Goal: Task Accomplishment & Management: Complete application form

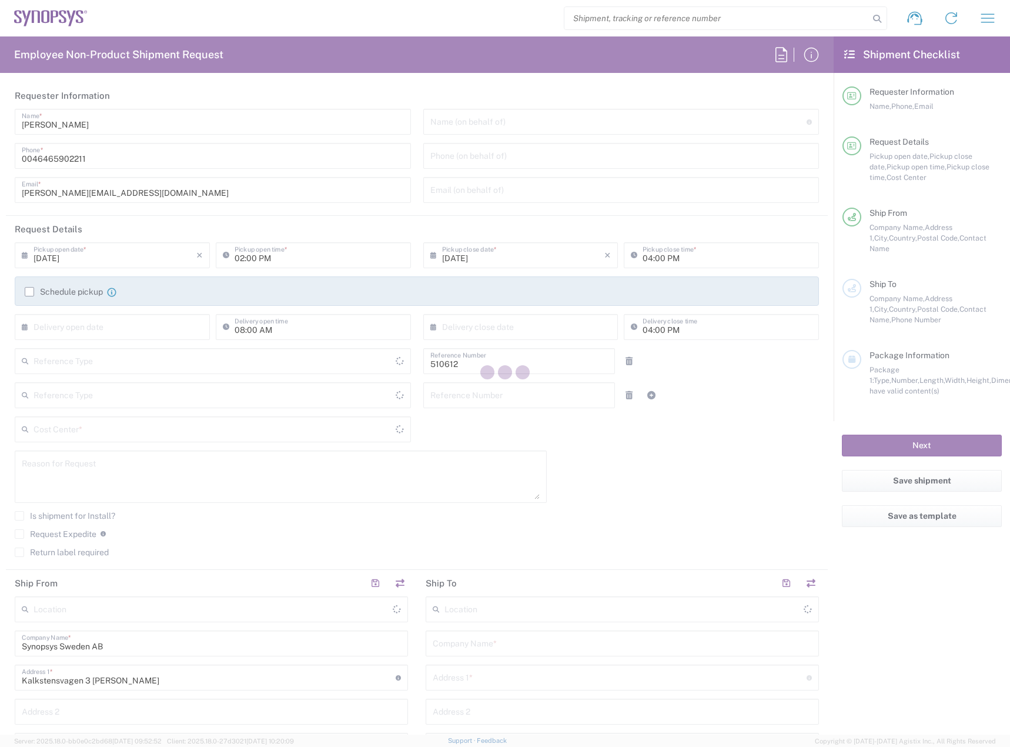
type input "Department"
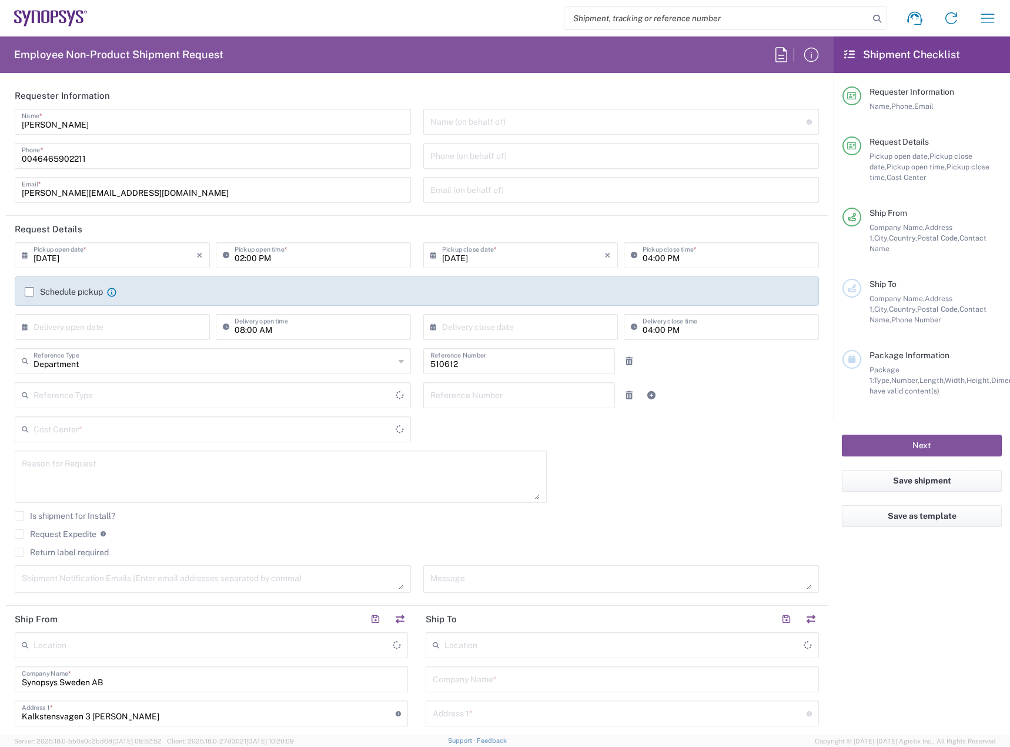
type input "Delivered at Place"
type input "SE80, SDG, HAPS, HW 510612"
type input "Sweden"
type input "Lund SE80"
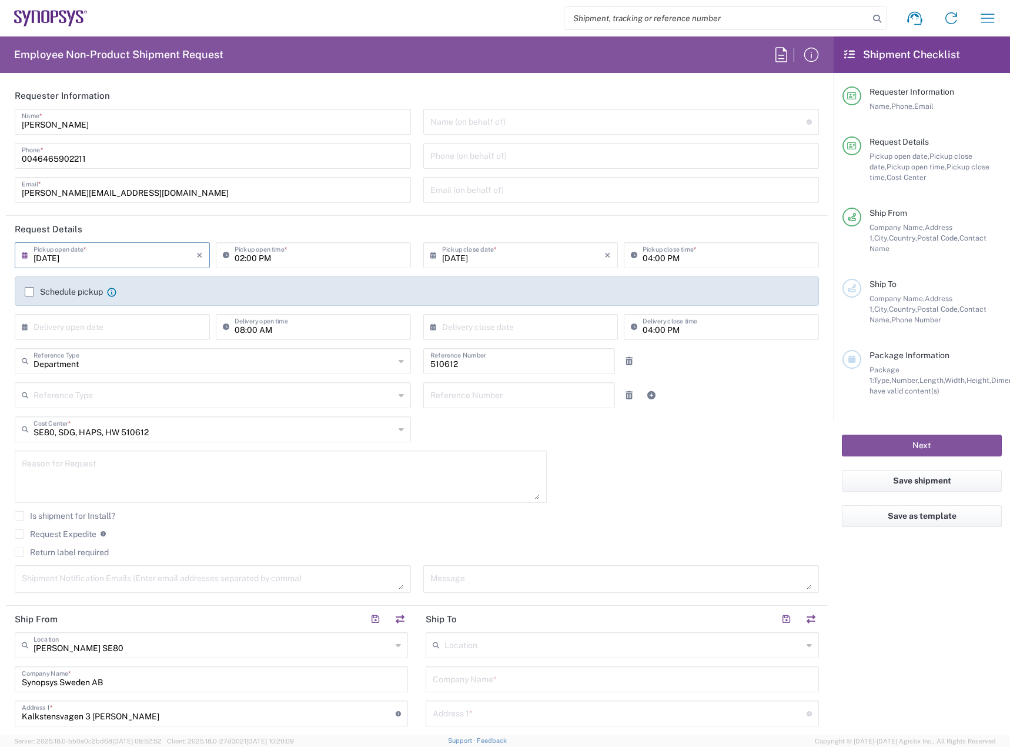
click at [153, 246] on input "09/10/2025" at bounding box center [115, 254] width 163 height 21
click at [136, 339] on span "18" at bounding box center [132, 345] width 18 height 16
type input "09/18/2025"
click at [146, 250] on input "09/18/2025" at bounding box center [115, 254] width 163 height 21
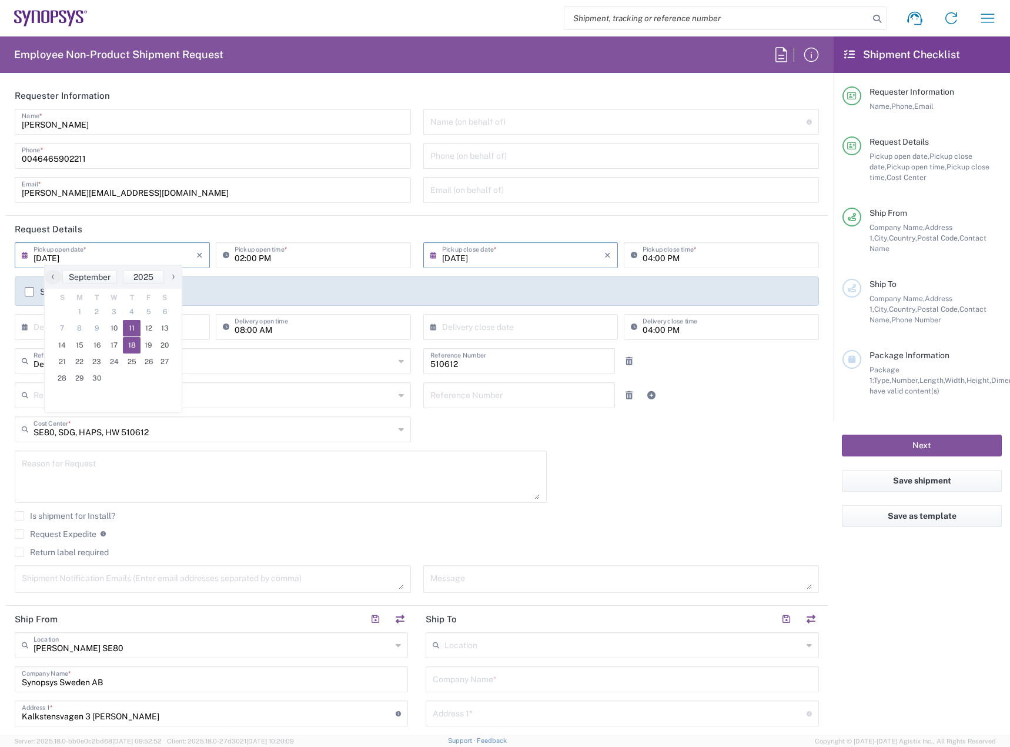
click at [136, 328] on span "11" at bounding box center [132, 328] width 18 height 16
type input "09/11/2025"
click at [472, 253] on input "09/11/2025" at bounding box center [523, 254] width 163 height 21
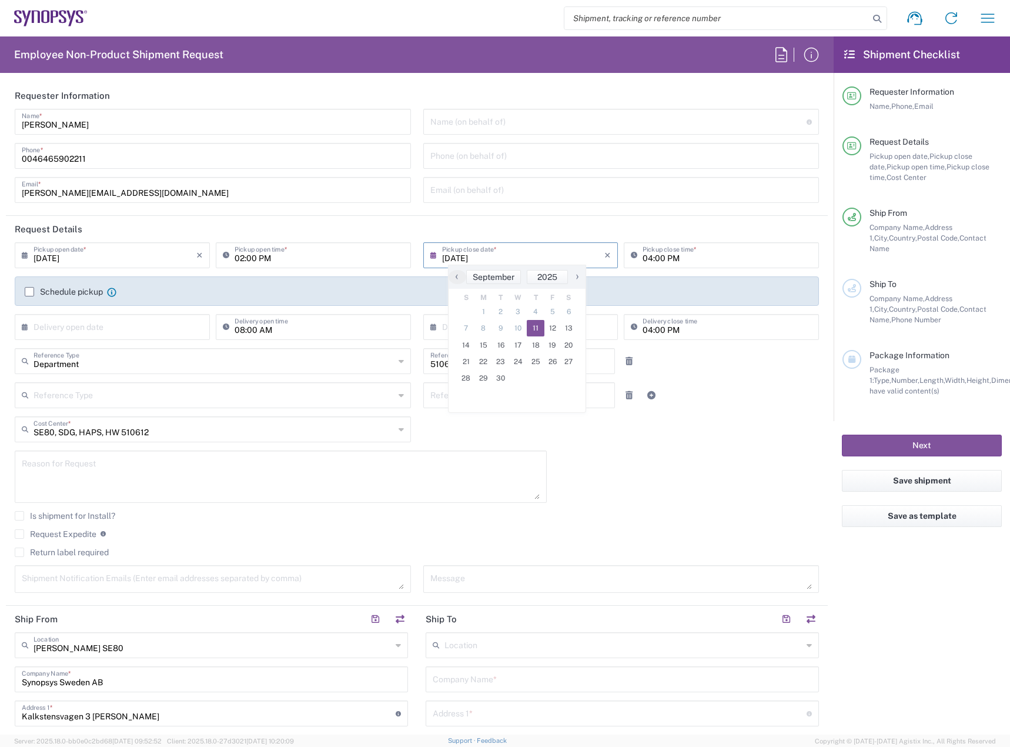
click at [237, 259] on input "02:00 PM" at bounding box center [319, 254] width 169 height 21
click at [250, 258] on input "08:00 PM" at bounding box center [319, 254] width 169 height 21
type input "08:30 AM"
click at [643, 255] on input "04:00 PM" at bounding box center [727, 254] width 169 height 21
type input "02:00 PM"
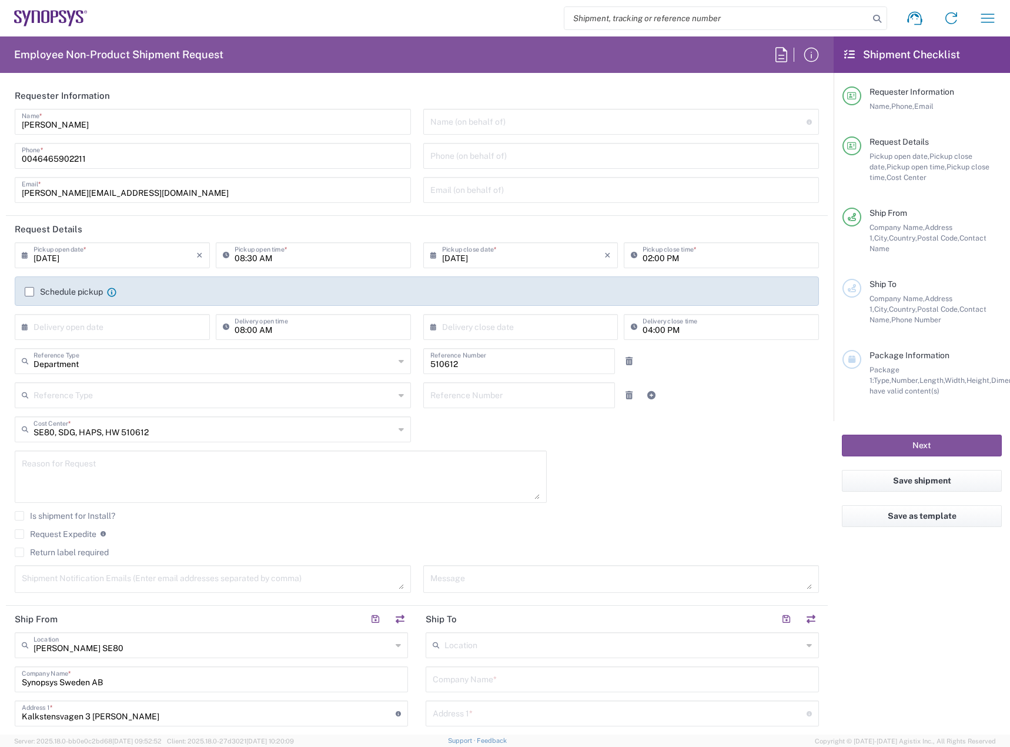
click at [58, 291] on label "Schedule pickup" at bounding box center [64, 291] width 78 height 9
click at [29, 292] on input "Schedule pickup" at bounding box center [29, 292] width 0 height 0
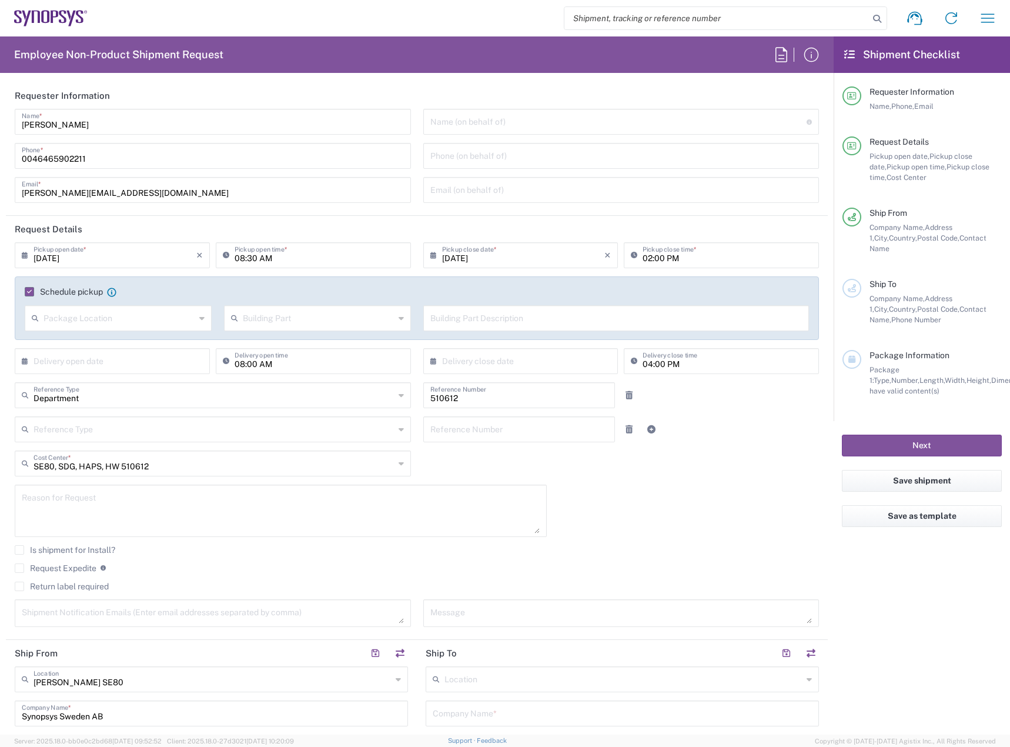
scroll to position [294, 0]
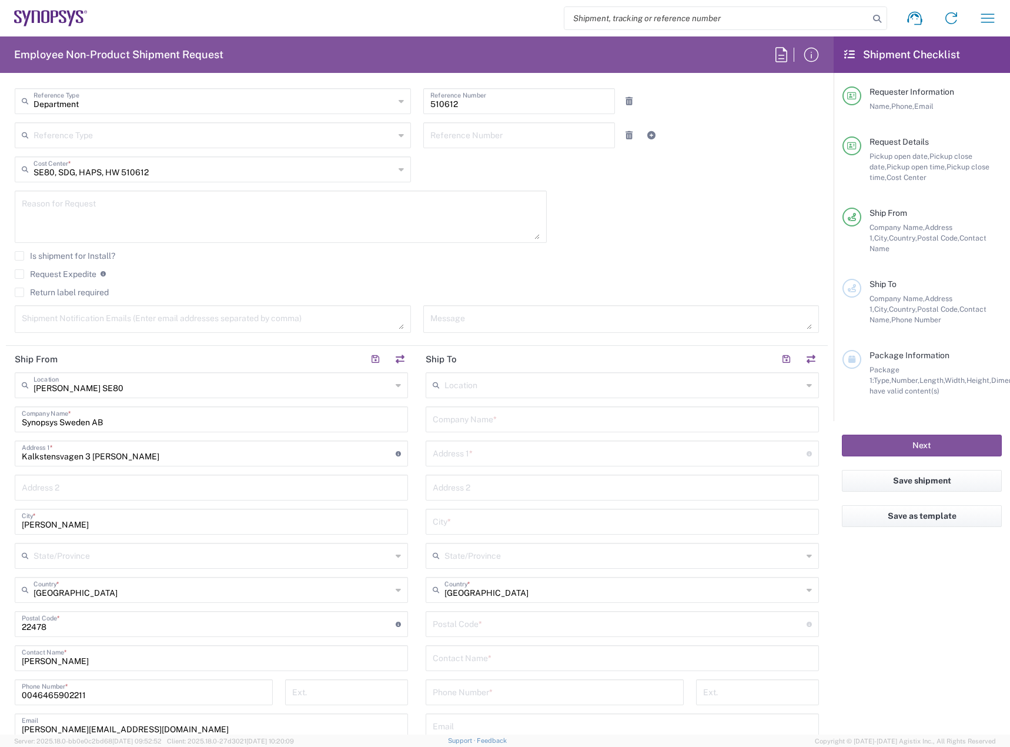
click at [510, 386] on input "text" at bounding box center [624, 384] width 358 height 21
click at [513, 421] on agx-dropdown-content "Headquarters USSV" at bounding box center [616, 411] width 389 height 21
click at [518, 403] on span "Headquarters USSV" at bounding box center [616, 411] width 387 height 18
type input "Headquarters USSV"
type input "Synopsys Headquarters USSV"
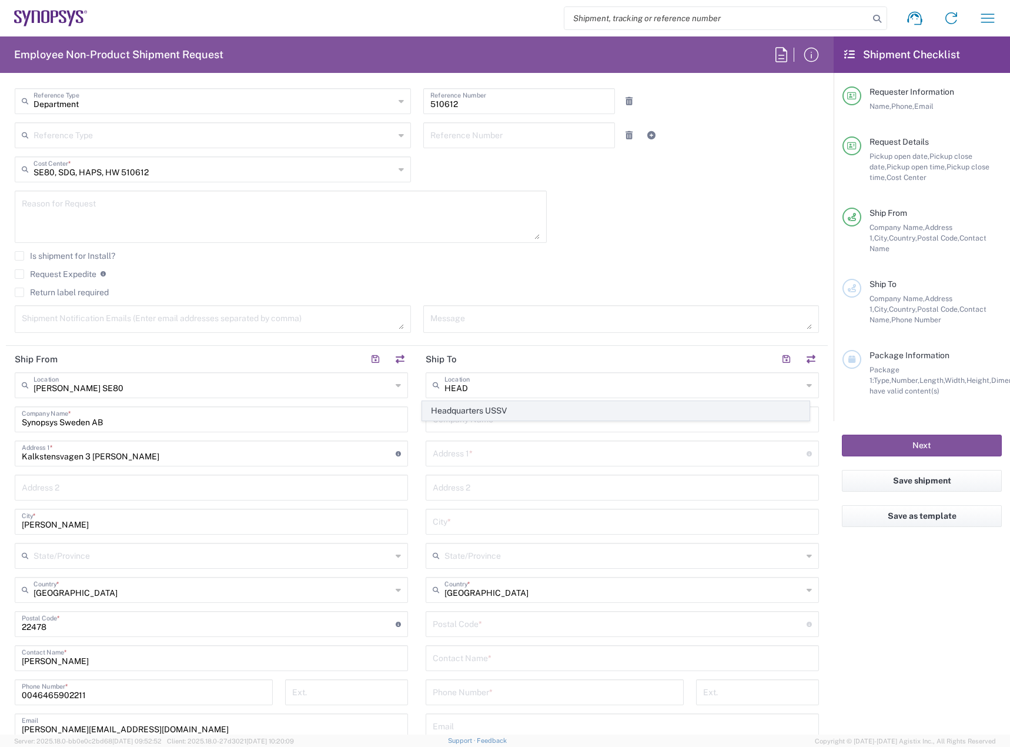
type input "675 Almanor Ave"
type input "Sunnyvale"
type input "United States"
type input "94085"
type input "6505845000"
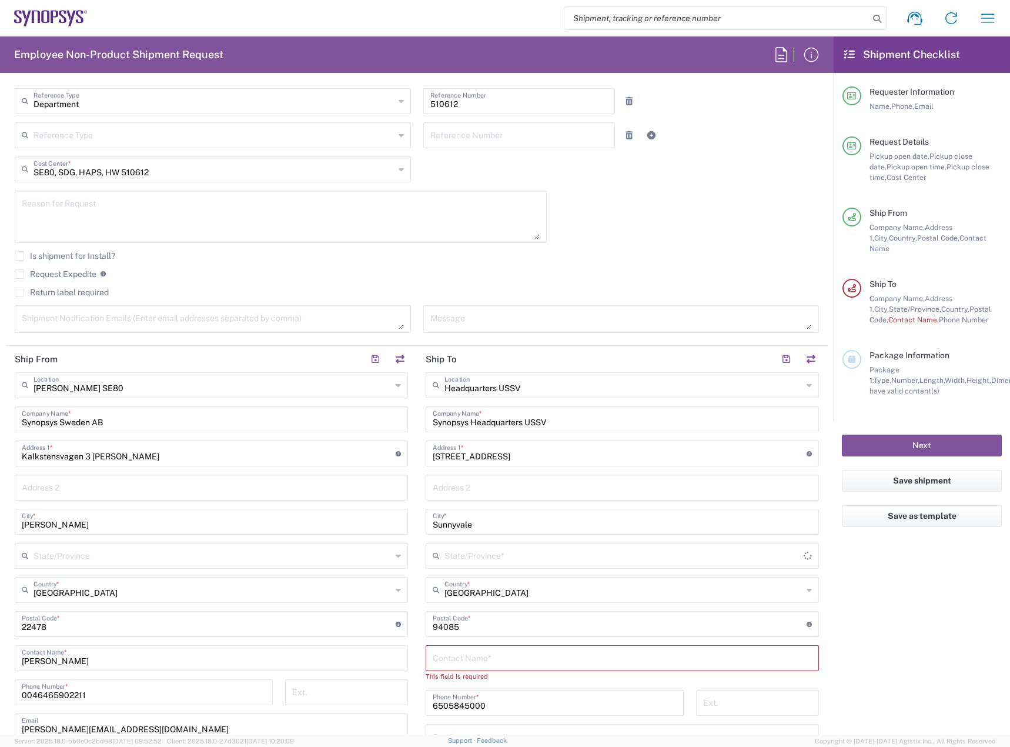
type input "California"
click at [526, 658] on input "text" at bounding box center [622, 657] width 379 height 21
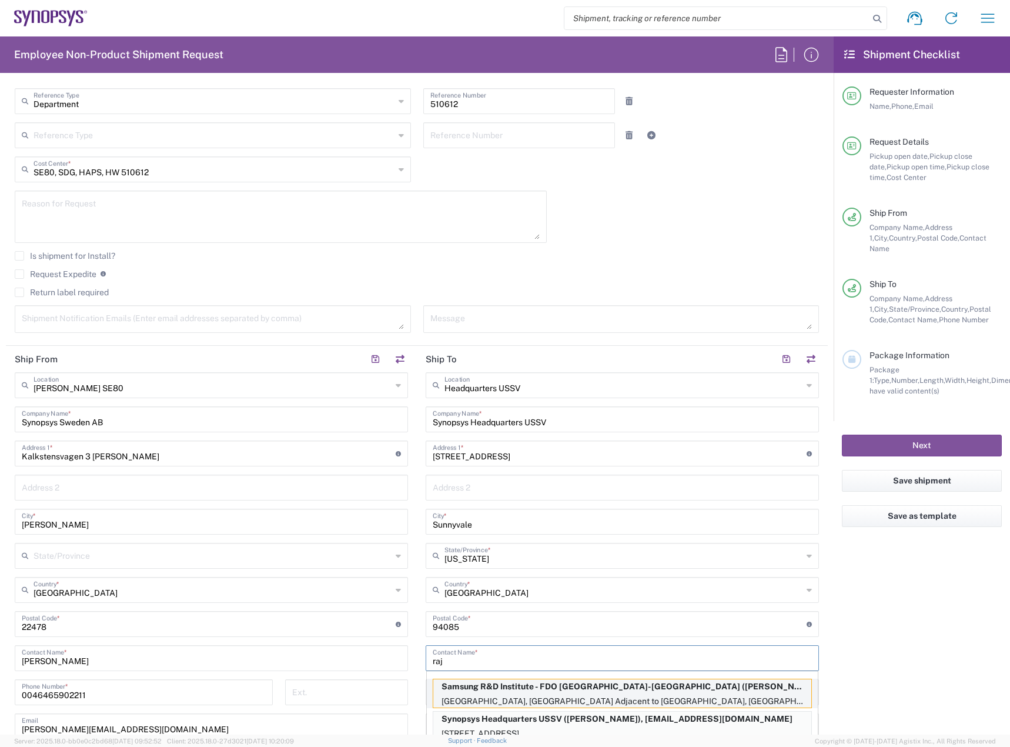
scroll to position [529, 0]
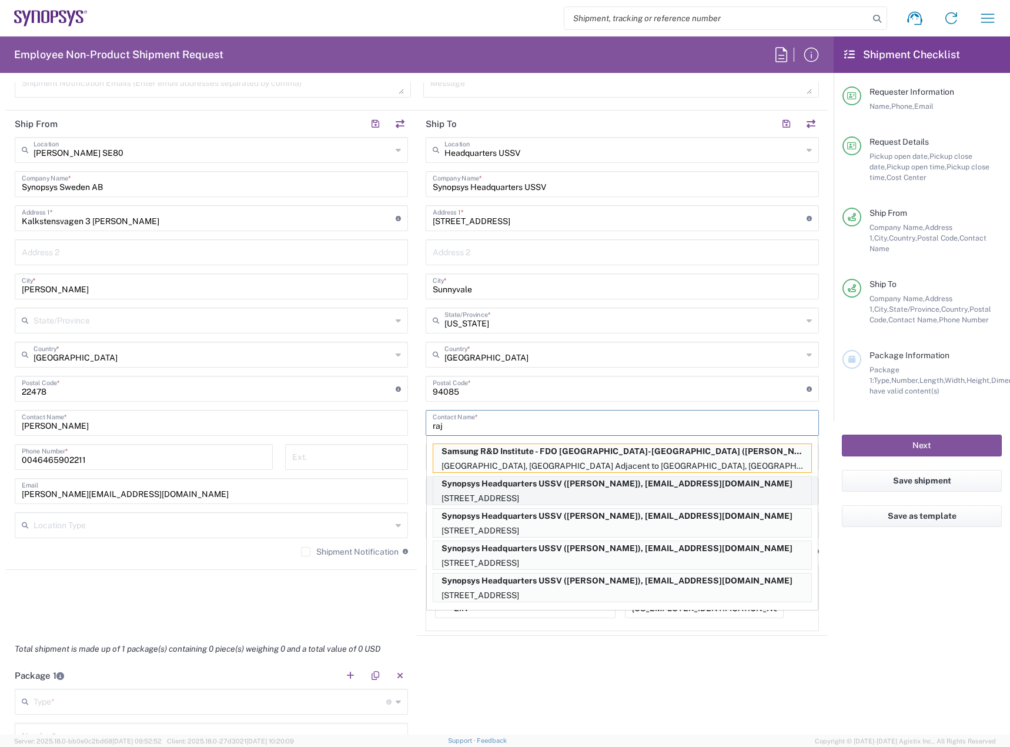
type input "raj"
click at [617, 486] on p "Synopsys Headquarters USSV (Rajkumar Methuku), rmethuku@synopsys.com" at bounding box center [622, 483] width 378 height 15
type input "Rajkumar Methuku"
type input "6504171843"
type input "rmethuku@synopsys.com"
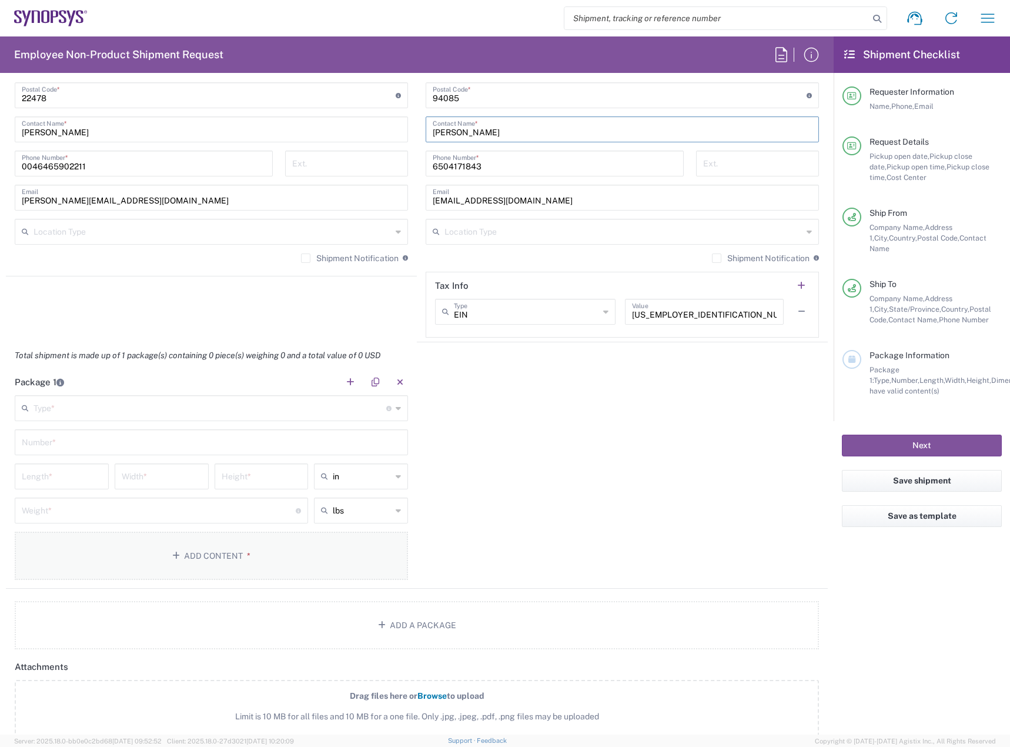
scroll to position [823, 0]
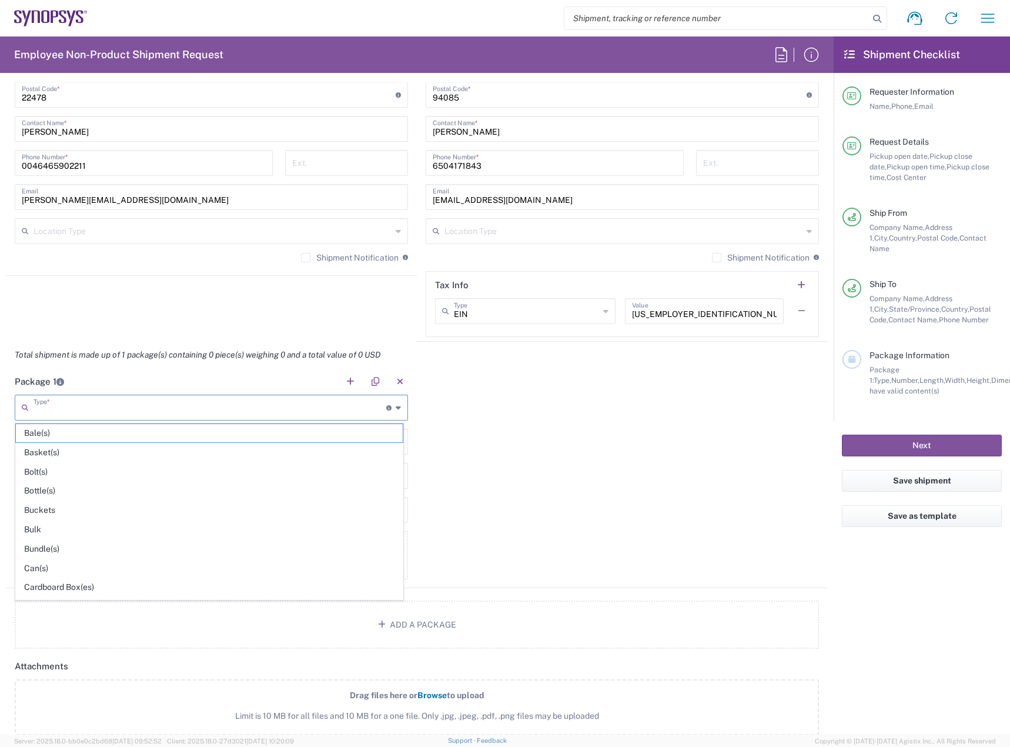
click at [238, 408] on input "text" at bounding box center [210, 406] width 353 height 21
click at [162, 588] on span "Your Packaging" at bounding box center [209, 590] width 387 height 18
type input "Your Packaging"
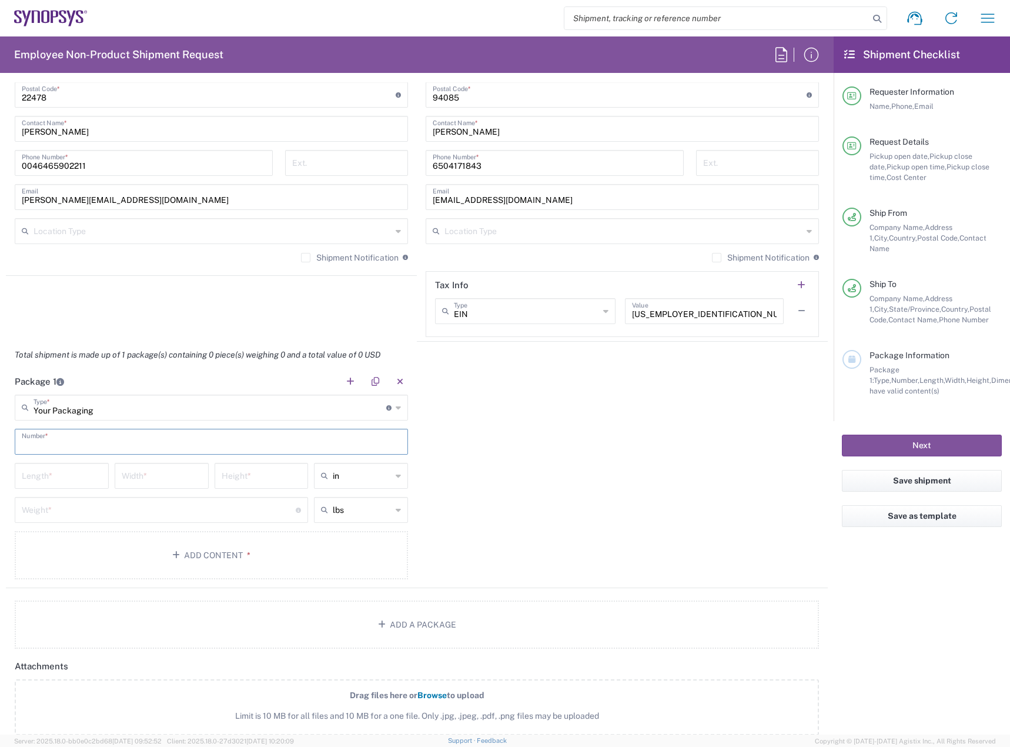
click at [152, 446] on input "text" at bounding box center [211, 441] width 379 height 21
type input "1"
click at [348, 480] on input "text" at bounding box center [362, 475] width 59 height 19
click at [349, 526] on span "cm" at bounding box center [357, 521] width 91 height 18
type input "cm"
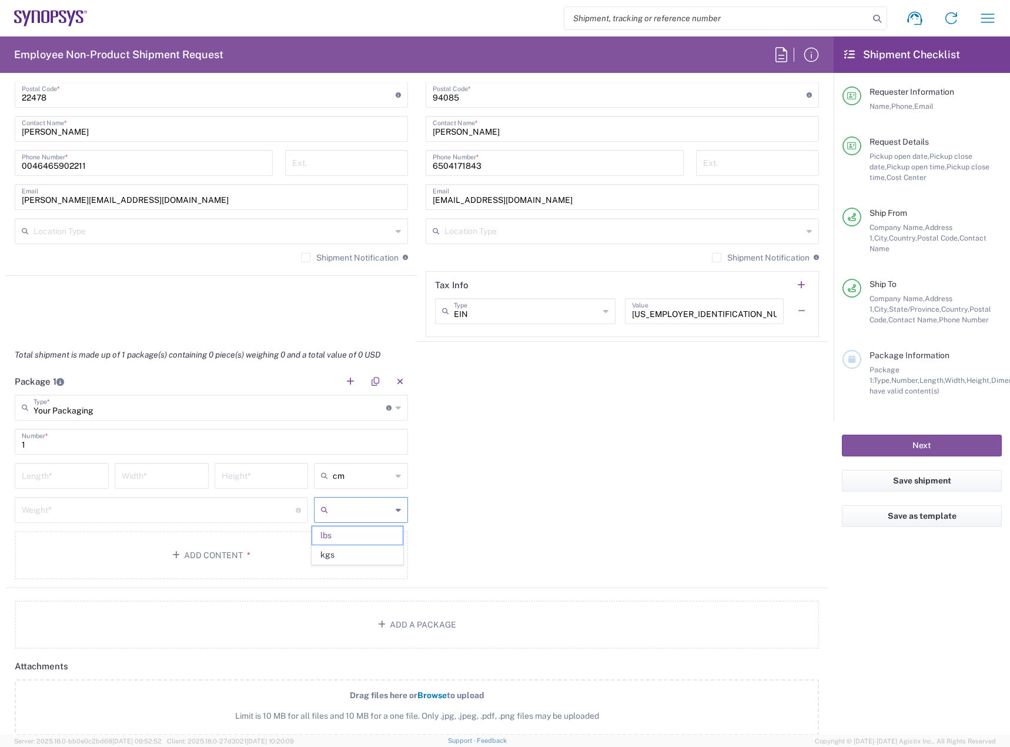
click at [349, 512] on input "text" at bounding box center [362, 509] width 59 height 19
drag, startPoint x: 342, startPoint y: 547, endPoint x: 341, endPoint y: 539, distance: 7.8
click at [342, 548] on span "kgs" at bounding box center [357, 555] width 91 height 18
type input "kgs"
click at [83, 476] on input "number" at bounding box center [62, 475] width 80 height 21
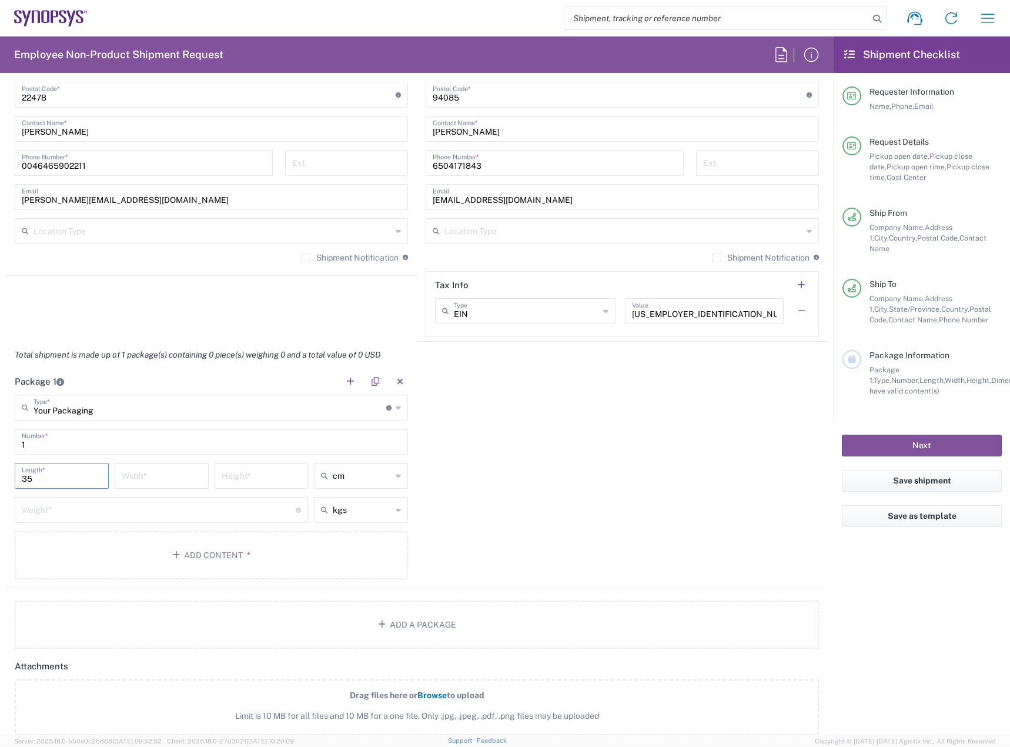
type input "35"
type input "33.5"
type input "30"
click at [154, 509] on input "number" at bounding box center [159, 509] width 274 height 21
type input "7.2"
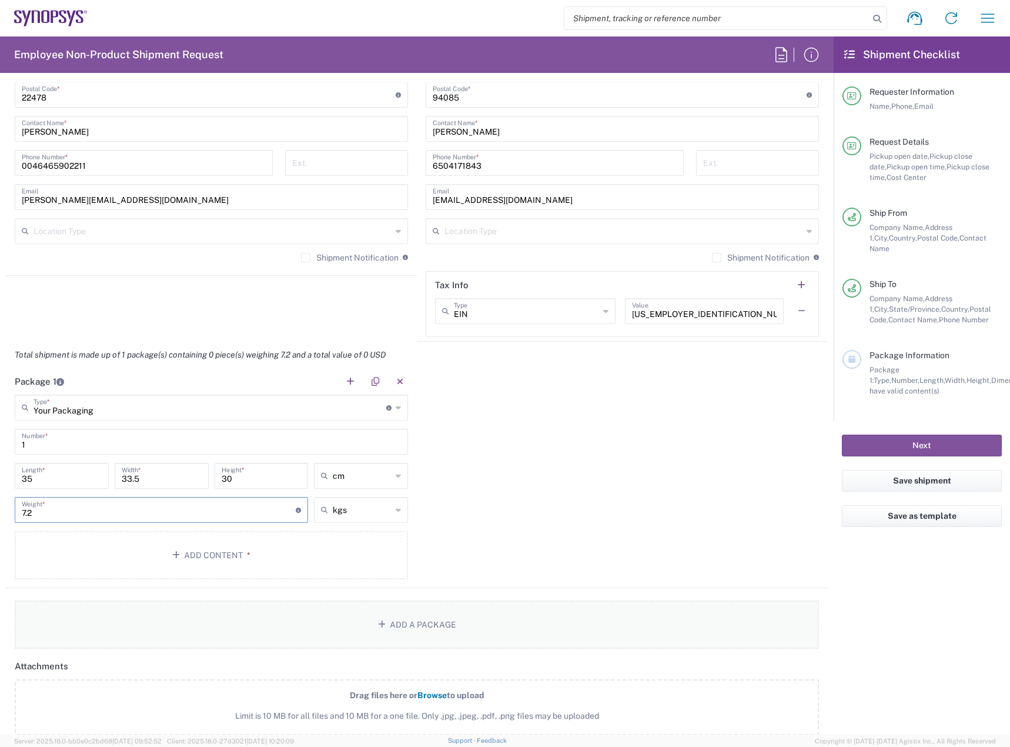
click at [435, 610] on button "Add a Package" at bounding box center [417, 624] width 805 height 48
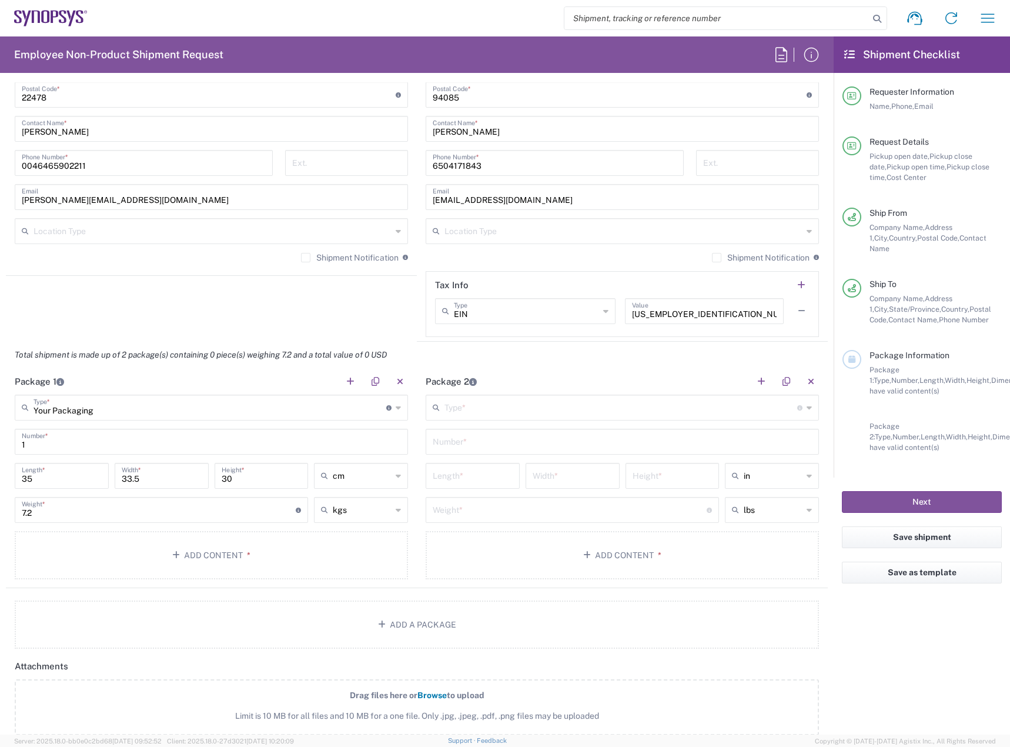
click at [582, 403] on input "text" at bounding box center [621, 406] width 353 height 21
click at [562, 599] on span "Your Packaging" at bounding box center [616, 590] width 387 height 18
type input "Your Packaging"
click at [566, 448] on input "text" at bounding box center [622, 441] width 379 height 21
type input "1"
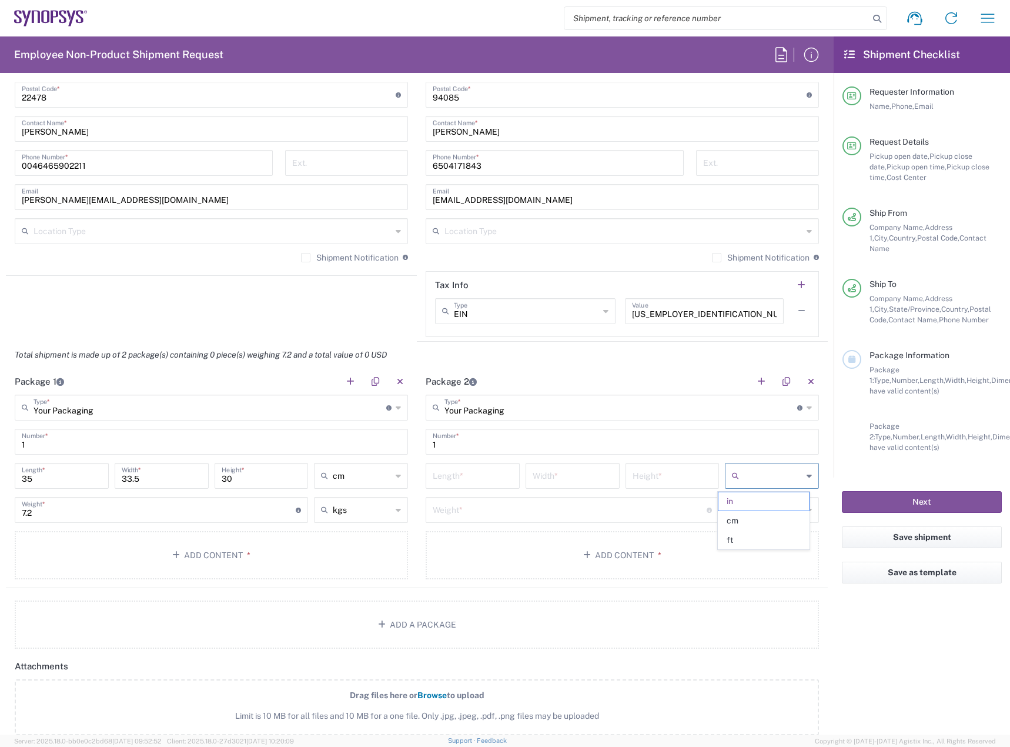
click at [747, 481] on input "text" at bounding box center [773, 475] width 59 height 19
click at [744, 516] on span "cm" at bounding box center [764, 521] width 91 height 18
type input "cm"
click at [746, 512] on input "text" at bounding box center [773, 509] width 59 height 19
click at [746, 552] on span "kgs" at bounding box center [764, 555] width 91 height 18
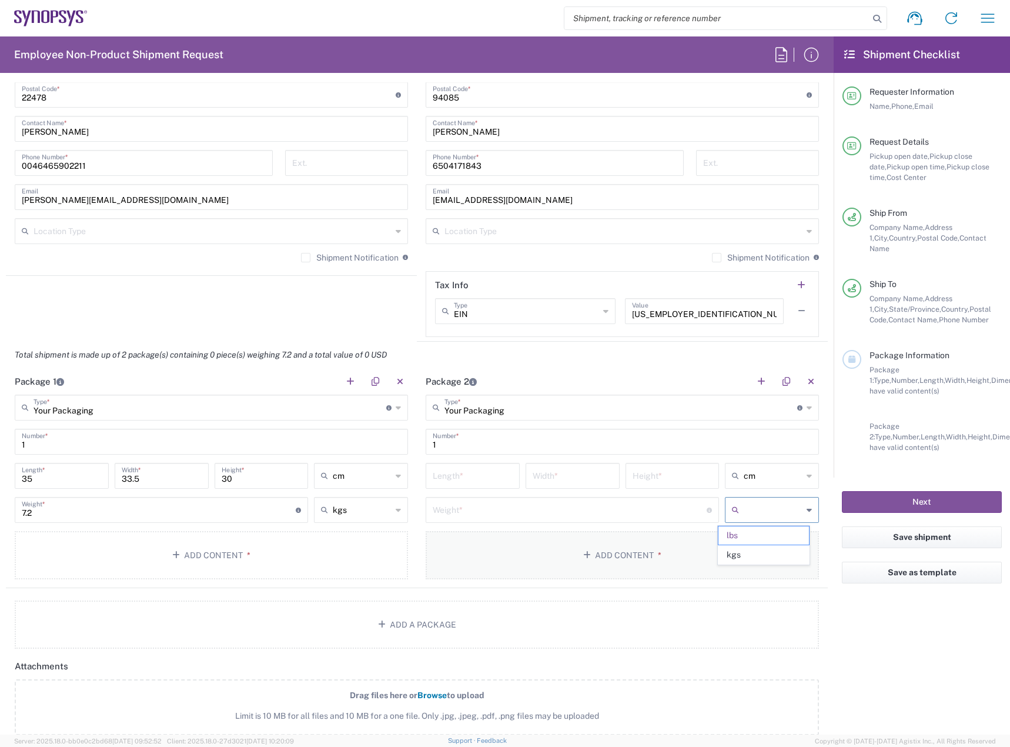
type input "kgs"
click at [478, 468] on input "number" at bounding box center [473, 475] width 80 height 21
type input "35"
type input "33.5"
type input "30"
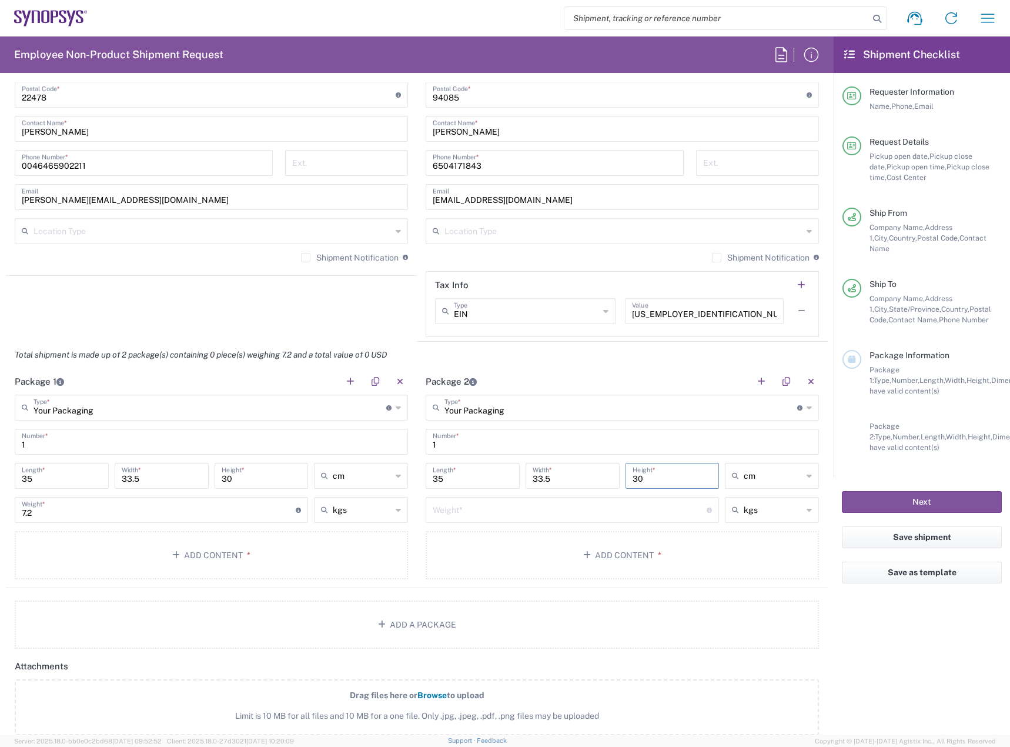
click at [569, 514] on input "number" at bounding box center [570, 509] width 274 height 21
type input "7.2"
click at [288, 551] on button "Add Content *" at bounding box center [211, 555] width 393 height 48
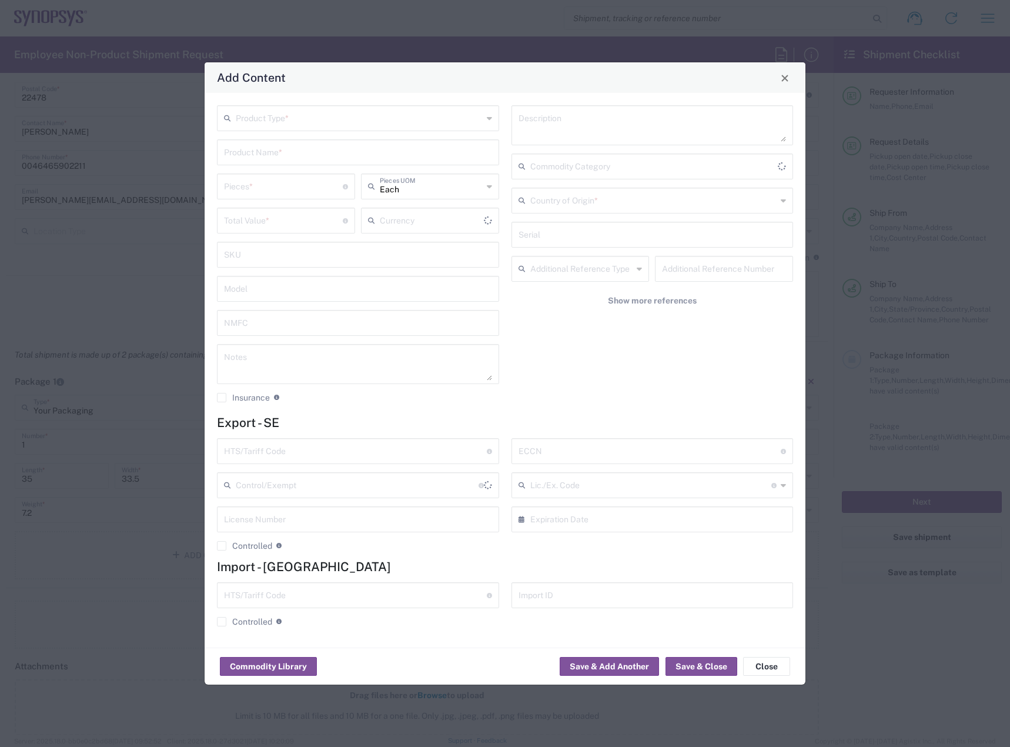
type input "US Dollar"
click at [433, 117] on input "text" at bounding box center [359, 117] width 247 height 21
click at [407, 160] on span "General Commodity" at bounding box center [358, 163] width 280 height 18
type input "General Commodity"
click at [395, 146] on input "text" at bounding box center [358, 151] width 268 height 21
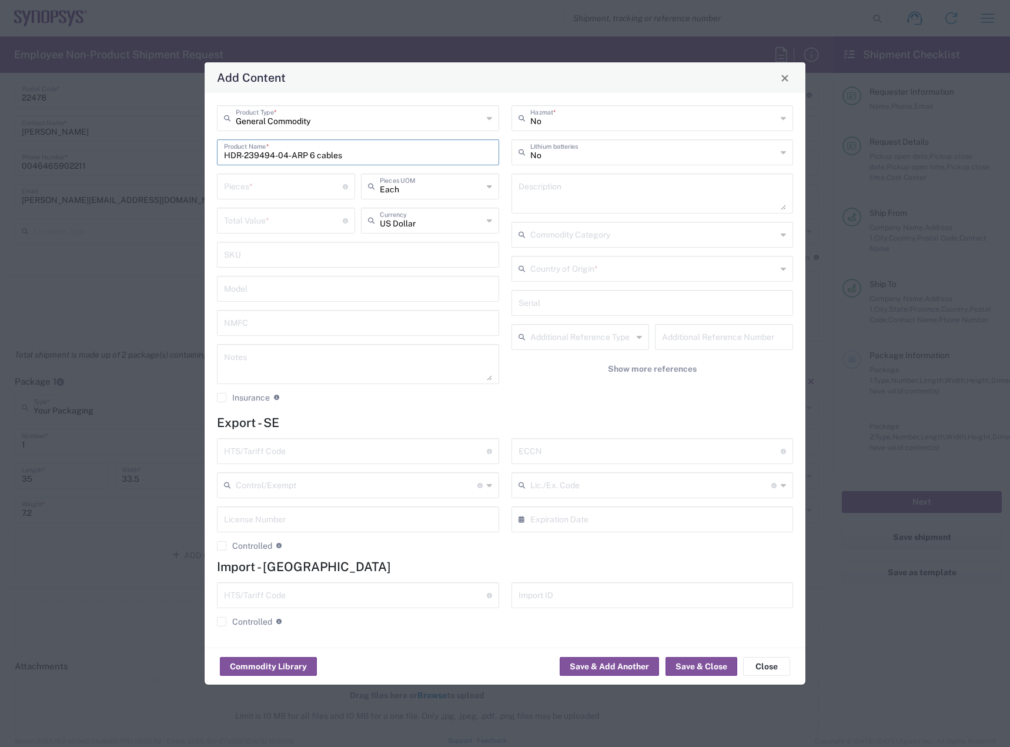
type input "HDR-239494-04-ARP 6 cables"
click at [290, 219] on input "number" at bounding box center [283, 219] width 119 height 21
type input "359"
click at [283, 189] on input "number" at bounding box center [283, 185] width 119 height 21
type input "3"
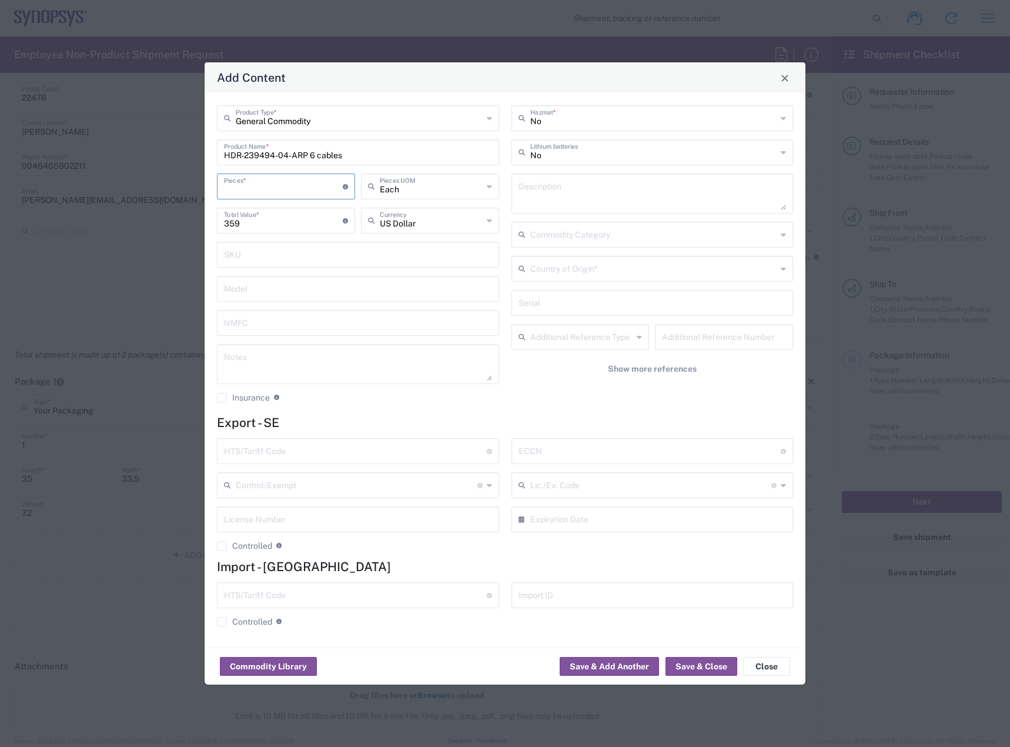
type input "1077"
type input "30"
type input "10770"
type input "30"
click at [306, 266] on div "SKU" at bounding box center [358, 255] width 282 height 26
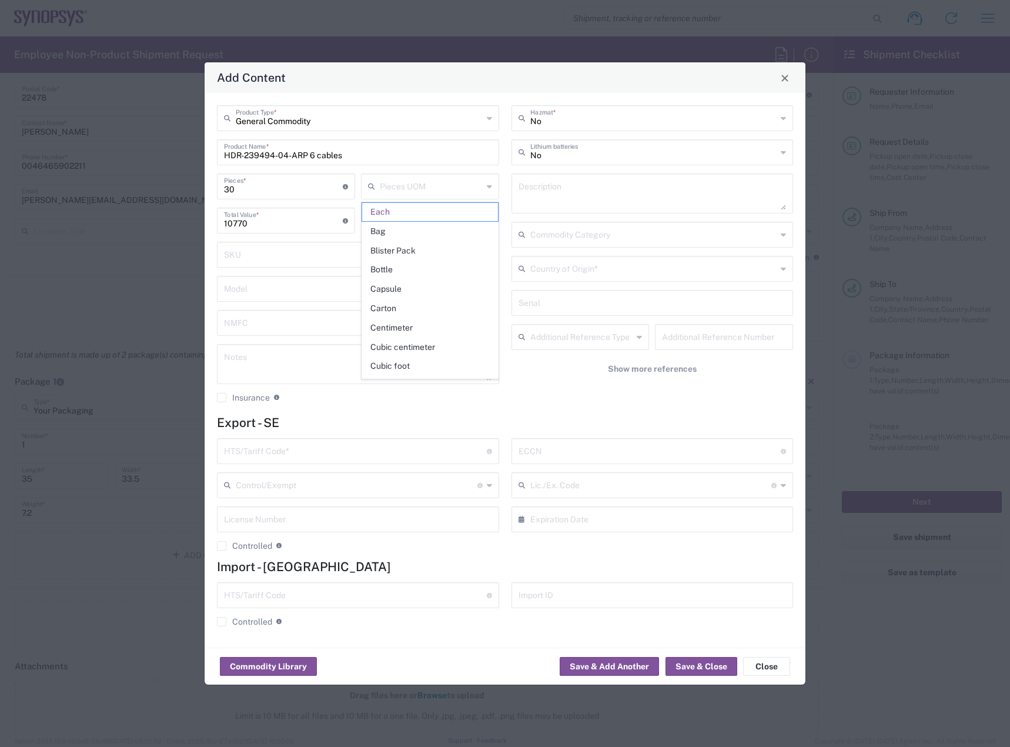
type input "Each"
click at [583, 302] on input "text" at bounding box center [653, 302] width 268 height 21
click at [590, 270] on input "text" at bounding box center [653, 268] width 247 height 21
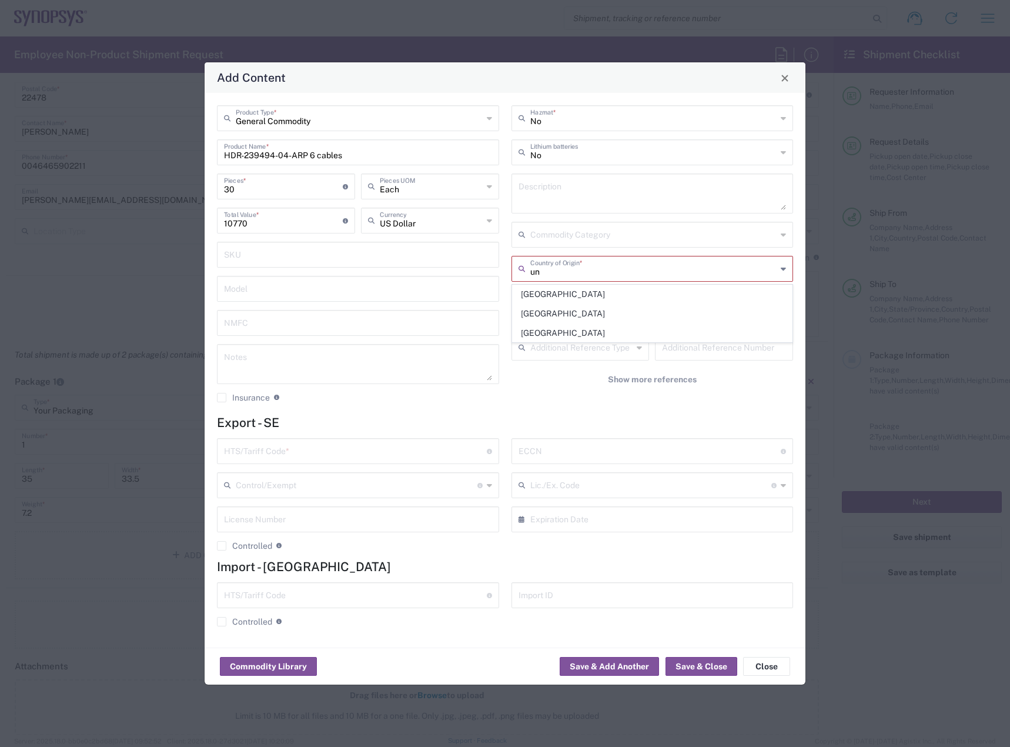
type input "u"
click at [558, 295] on span "China" at bounding box center [653, 294] width 280 height 18
type input "China"
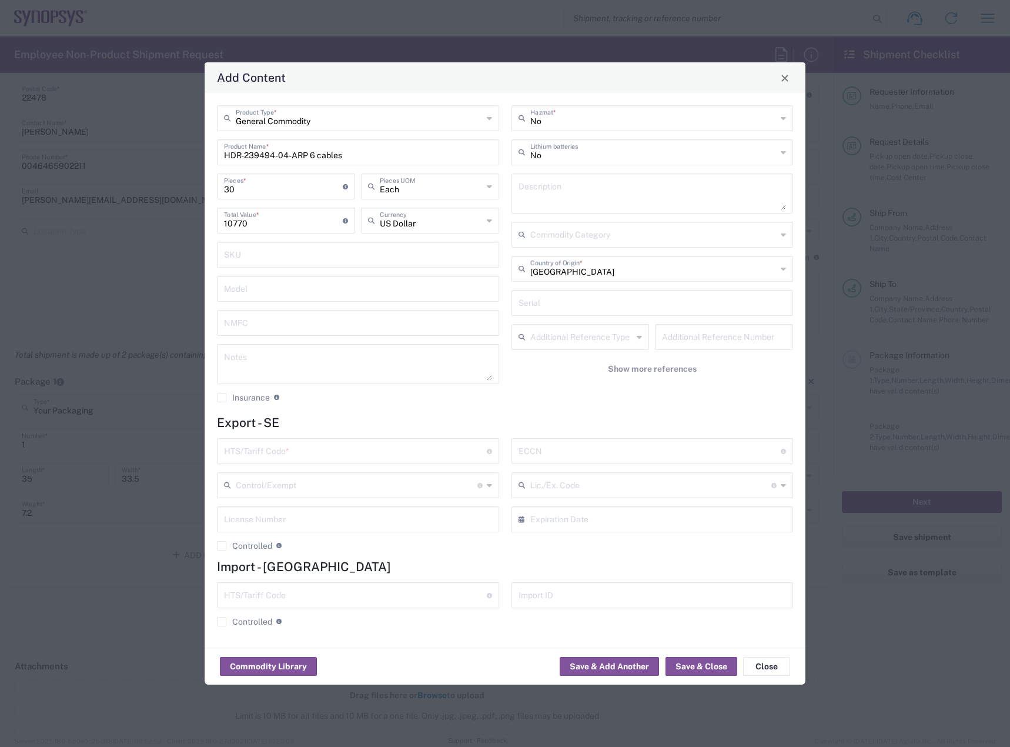
click at [597, 448] on input "text" at bounding box center [650, 450] width 263 height 21
type input "EAR99"
click at [381, 442] on input "text" at bounding box center [355, 450] width 263 height 21
type input "8544.42.9000"
click at [727, 659] on button "Save & Close" at bounding box center [702, 666] width 72 height 19
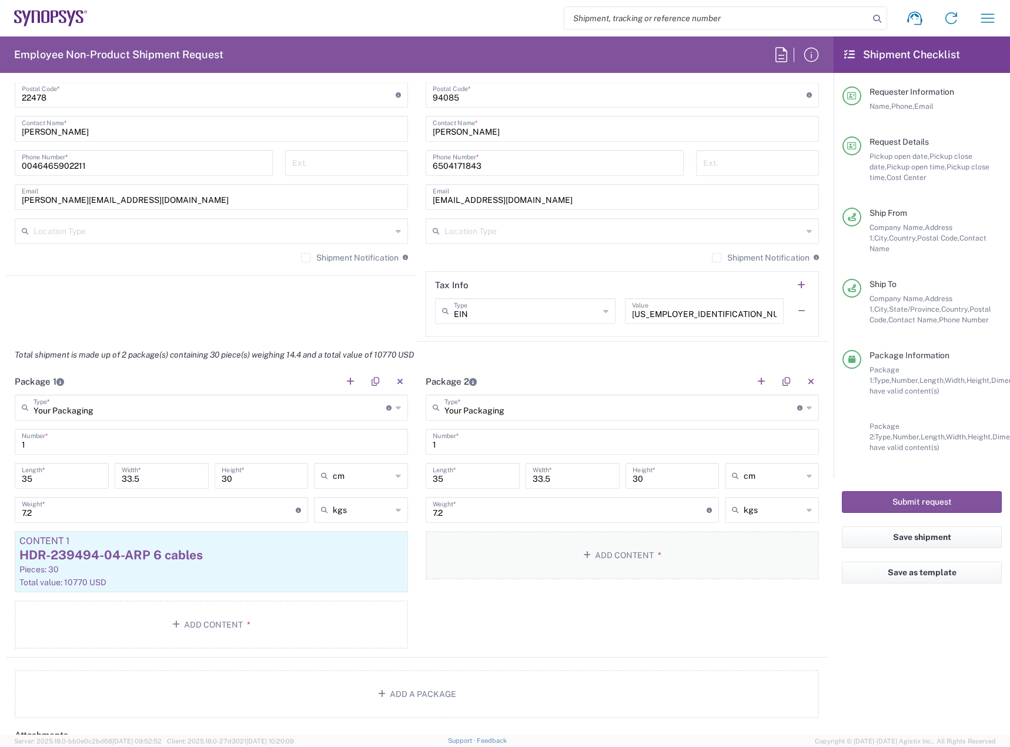
click at [520, 545] on button "Add Content *" at bounding box center [622, 555] width 393 height 48
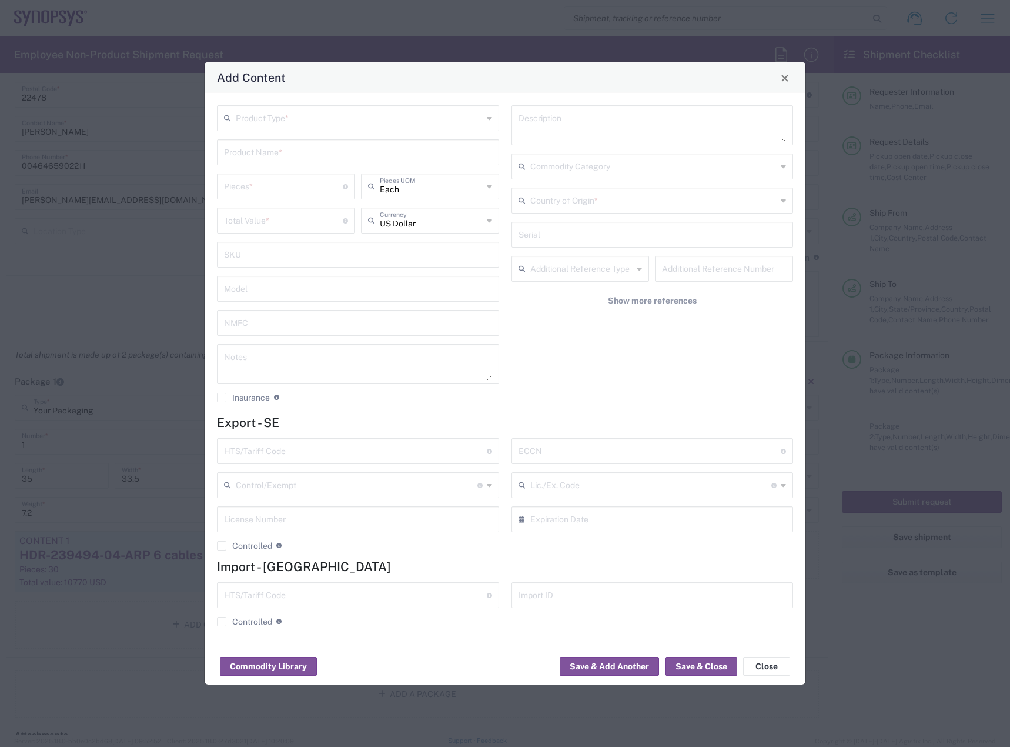
click at [431, 120] on input "text" at bounding box center [359, 117] width 247 height 21
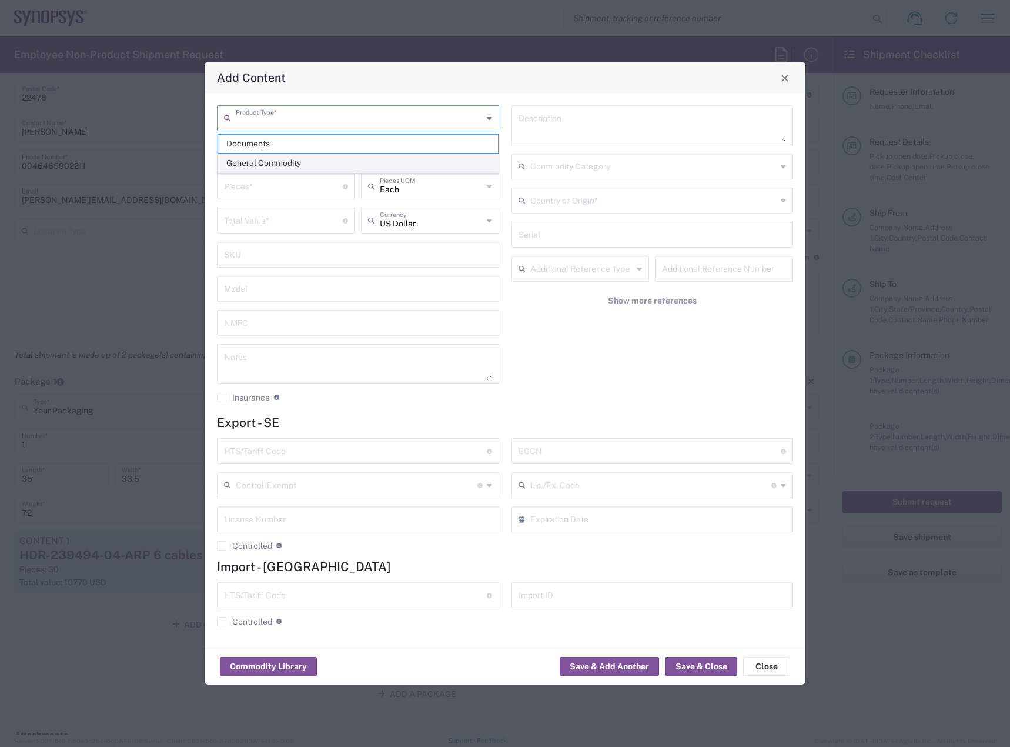
click at [389, 162] on span "General Commodity" at bounding box center [358, 163] width 280 height 18
type input "General Commodity"
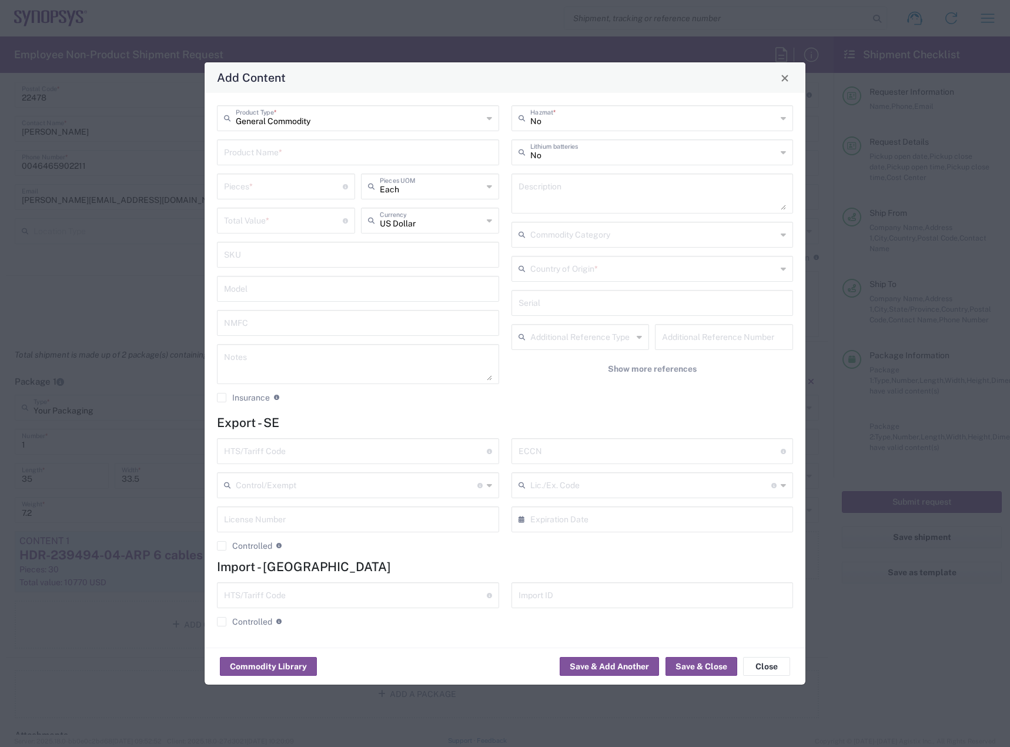
click at [384, 157] on input "text" at bounding box center [358, 151] width 268 height 21
type input "HDR-239494-04-ARP6 cables"
click at [310, 189] on input "number" at bounding box center [283, 185] width 119 height 21
drag, startPoint x: 315, startPoint y: 227, endPoint x: 318, endPoint y: 221, distance: 6.3
click at [318, 221] on input "number" at bounding box center [283, 219] width 119 height 21
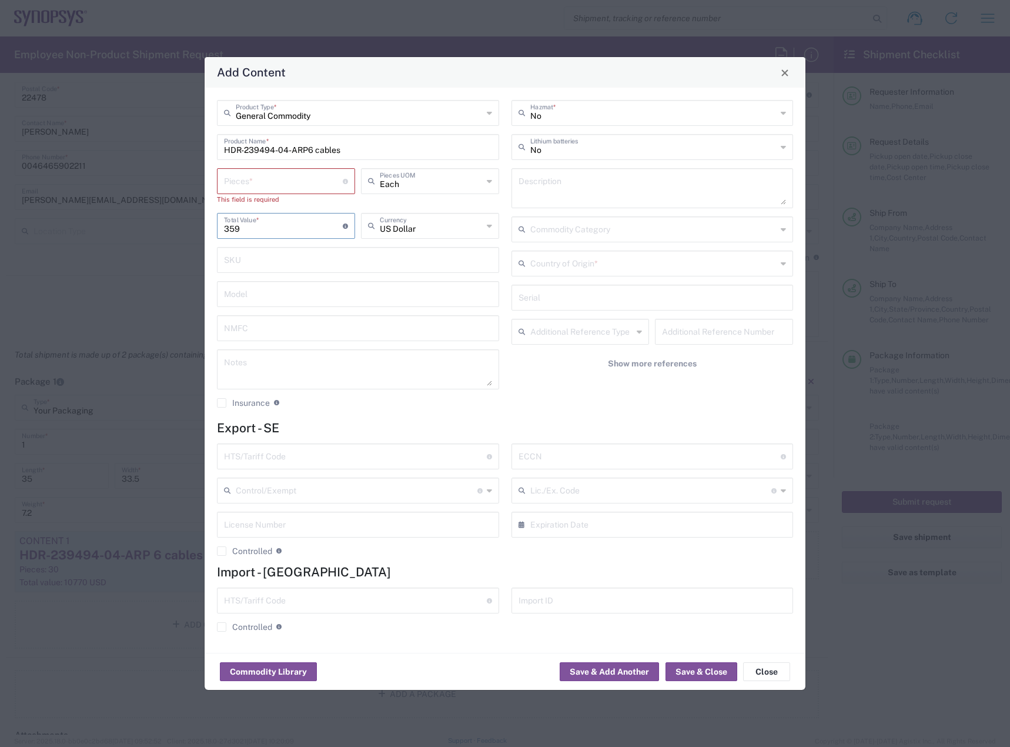
type input "359"
click at [249, 184] on input "number" at bounding box center [283, 180] width 119 height 21
type input "3"
type input "1077"
type input "30"
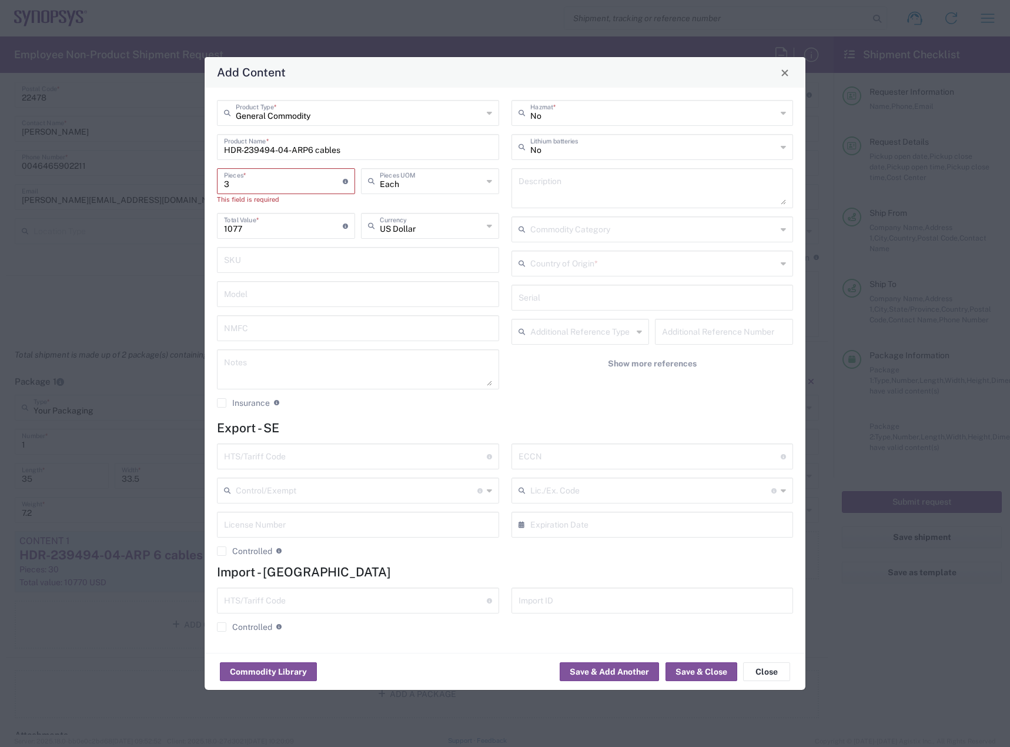
type input "10770"
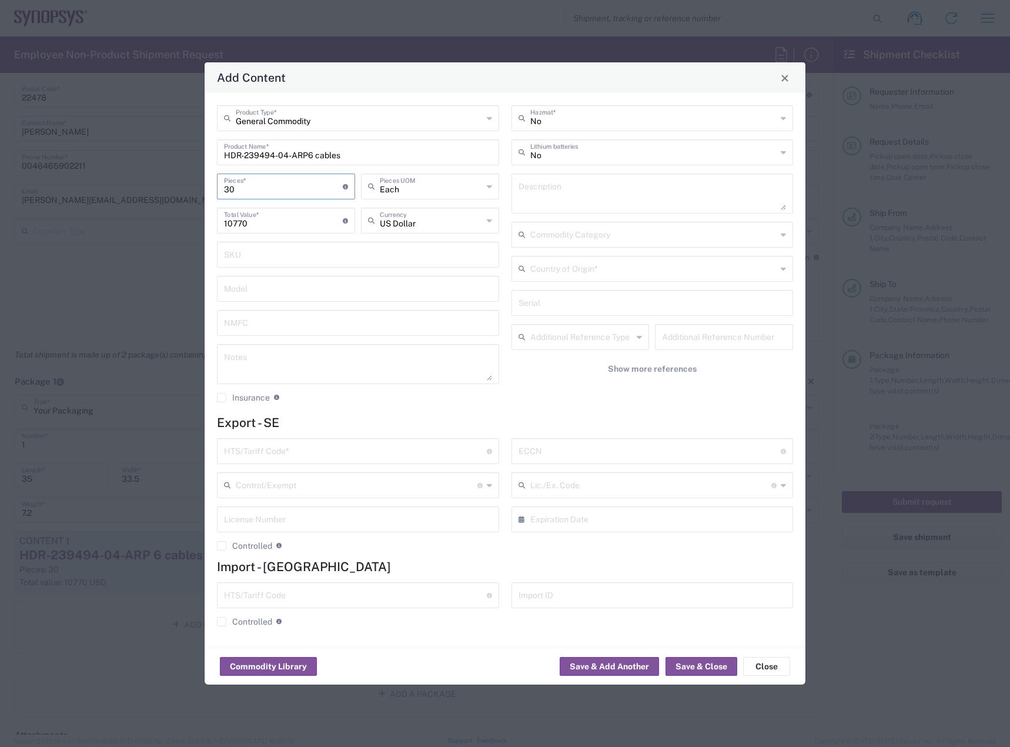
type input "30"
click at [592, 263] on input "text" at bounding box center [653, 268] width 247 height 21
type input "Each"
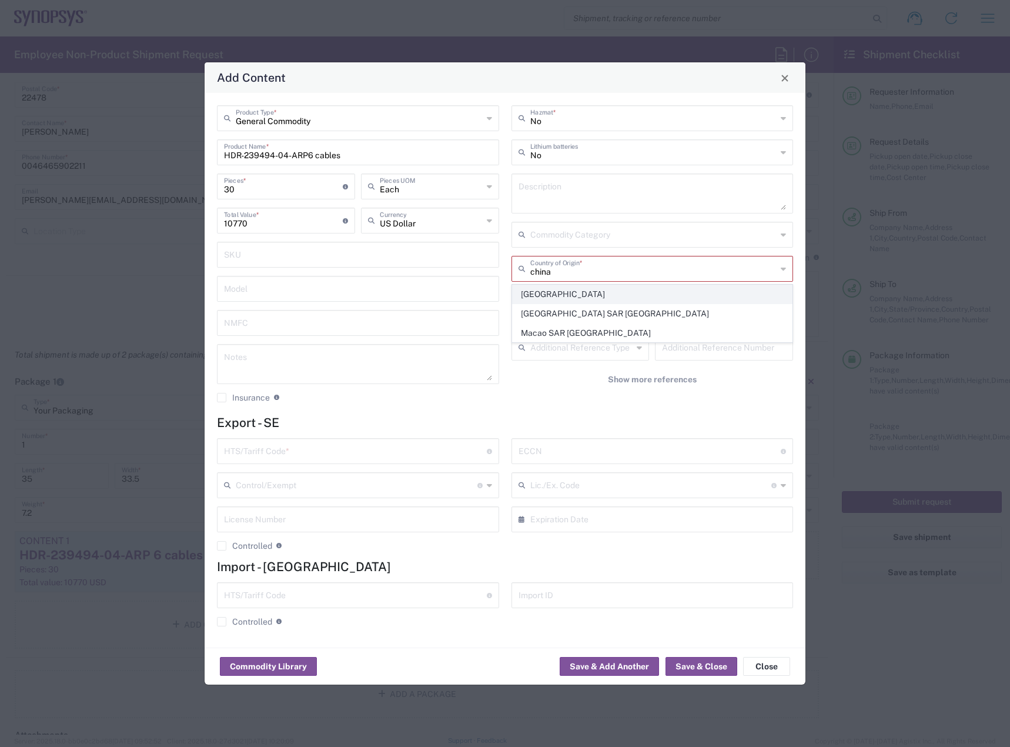
click at [540, 295] on span "China" at bounding box center [653, 294] width 280 height 18
type input "China"
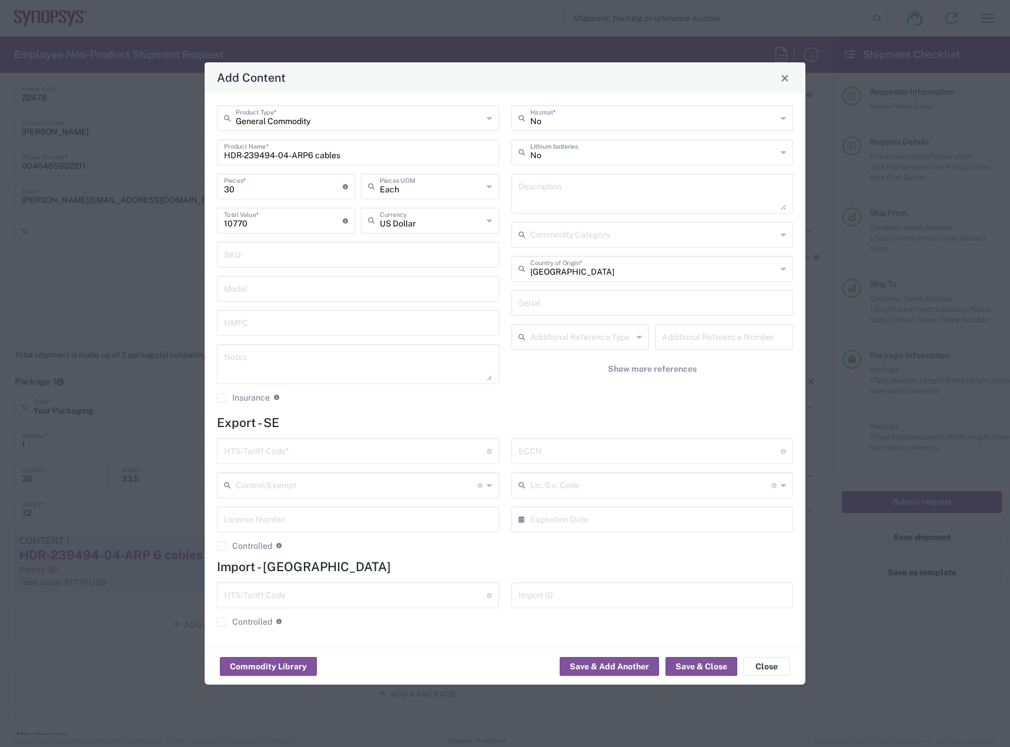
click at [582, 430] on form "Export - SE HTS/Tariff Code * Obtain HTS from vendor if product is purchased. 1…" at bounding box center [505, 525] width 576 height 220
type input "EAR99"
click at [393, 457] on input "text" at bounding box center [355, 450] width 263 height 21
type input "8544.42.9000"
click at [712, 665] on button "Save & Close" at bounding box center [702, 666] width 72 height 19
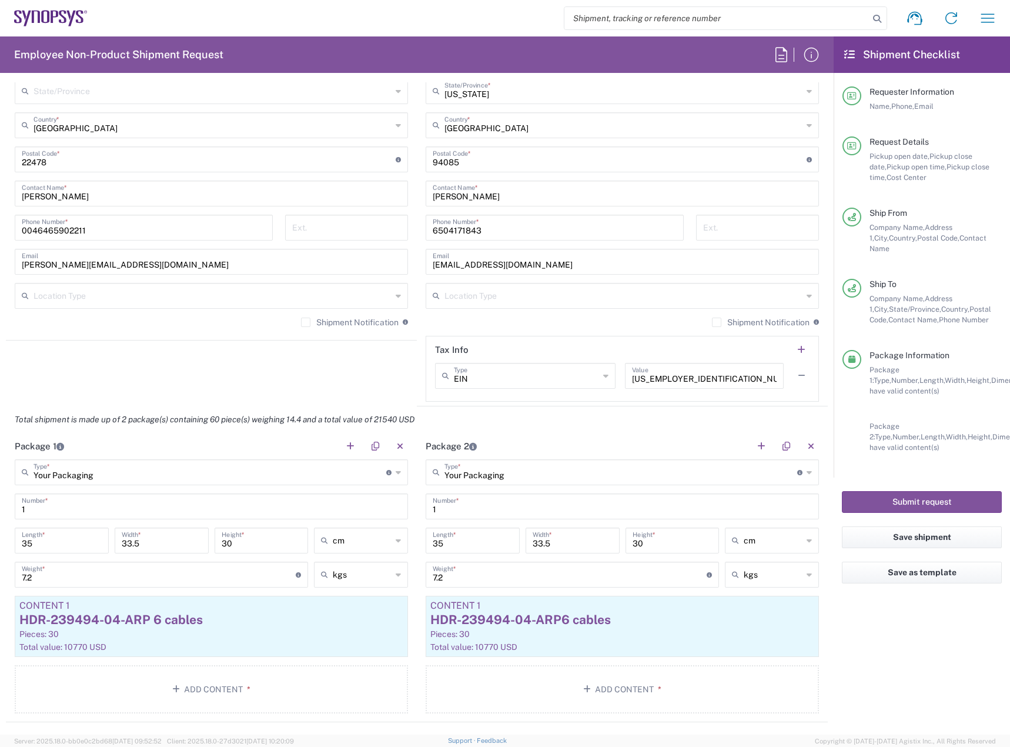
scroll to position [529, 0]
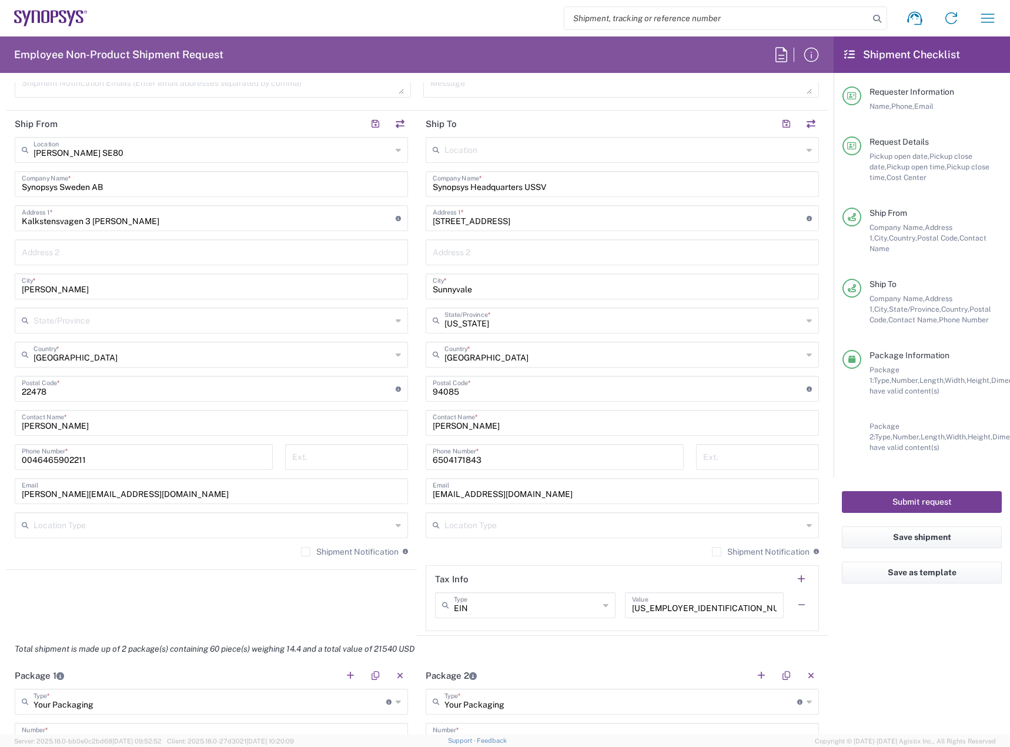
click at [887, 491] on button "Submit request" at bounding box center [922, 502] width 160 height 22
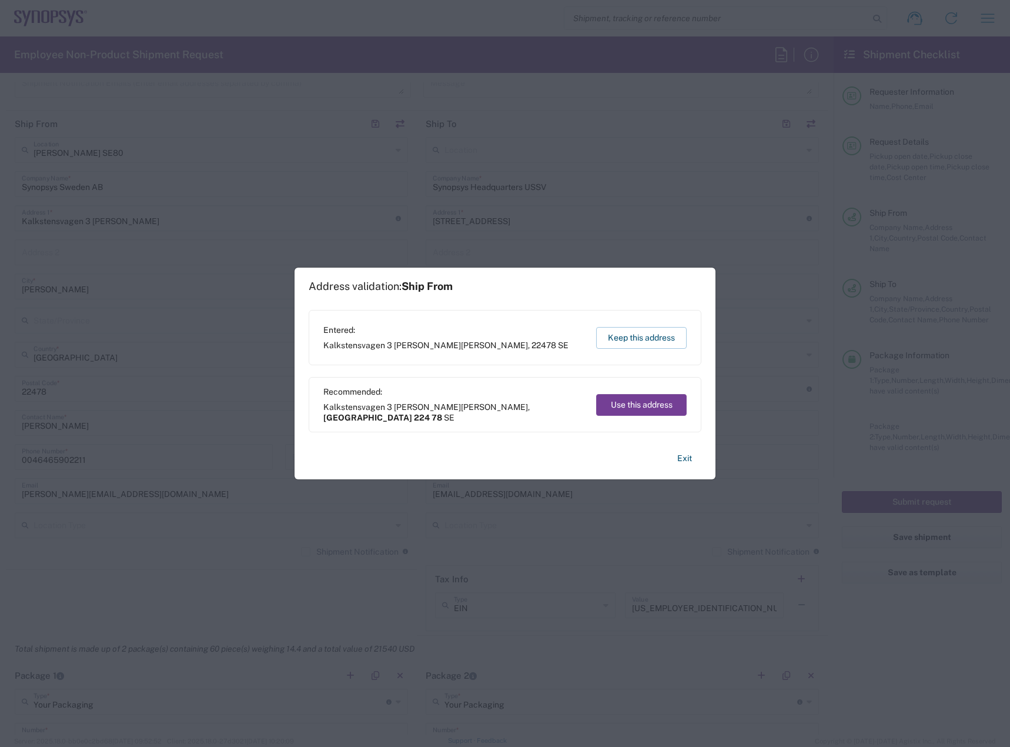
click at [669, 406] on button "Use this address" at bounding box center [641, 405] width 91 height 22
type input "Skåne län"
type input "224 78"
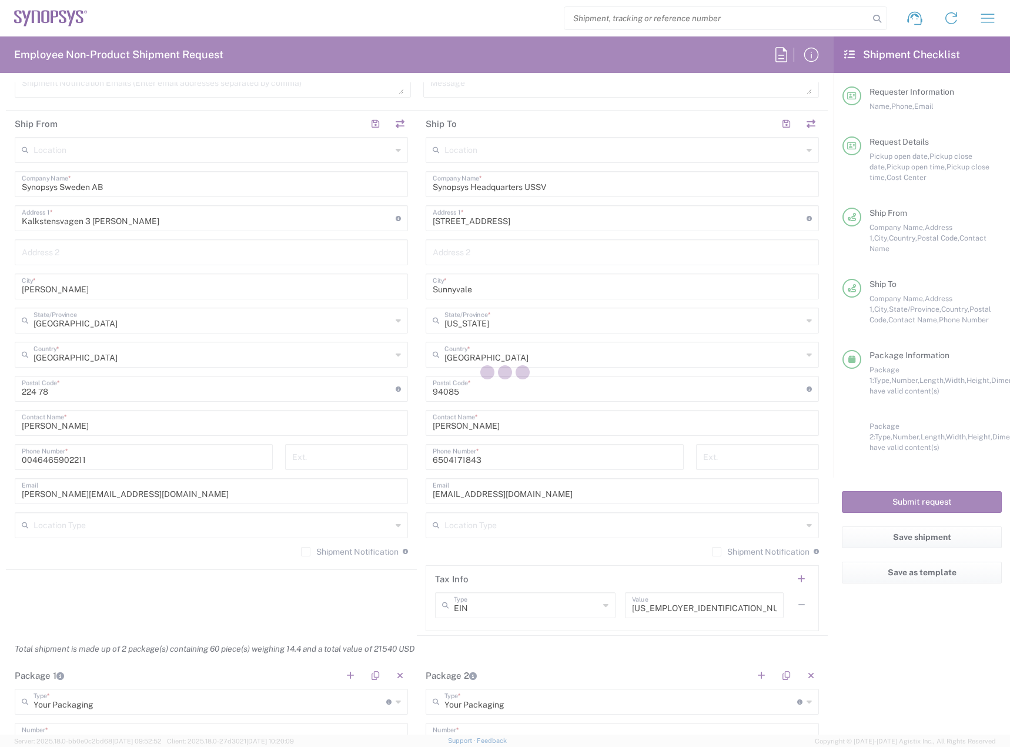
click at [679, 389] on input "undefined" at bounding box center [620, 388] width 374 height 21
click at [679, 388] on input "undefined" at bounding box center [620, 388] width 374 height 21
